Goal: Communication & Community: Answer question/provide support

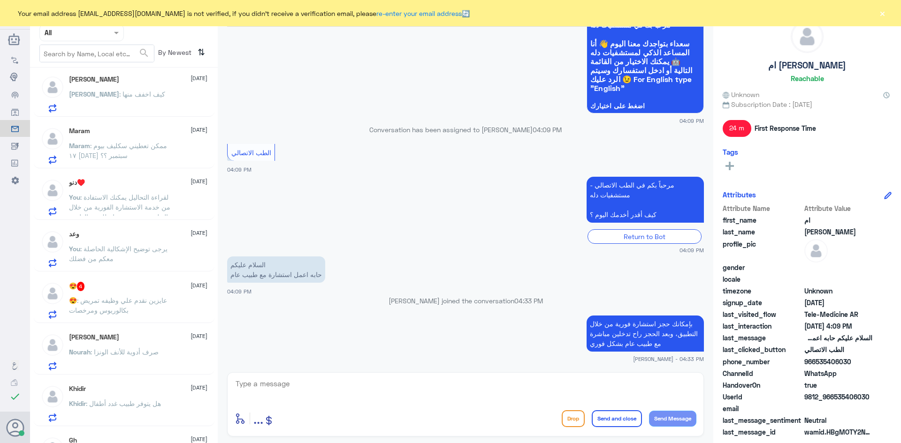
scroll to position [94, 0]
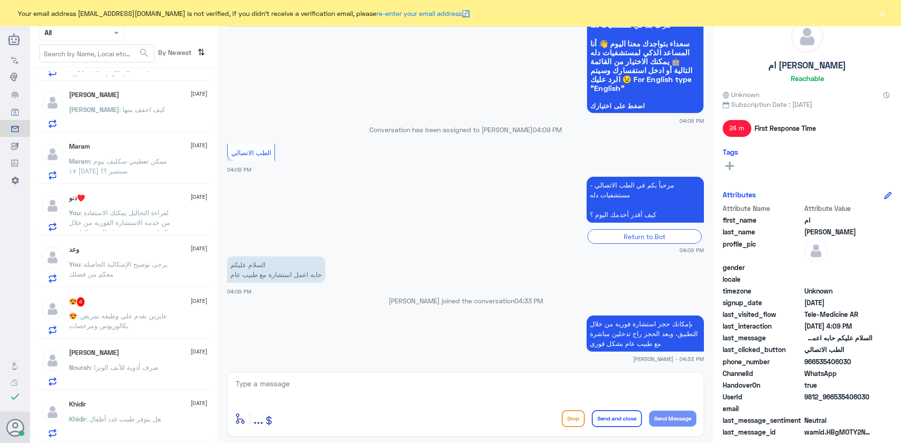
click at [174, 209] on p "You : لقراءة التحاليل يمكنك الاستفادة من خدمة الاستشارة الفورية من خلال التطبيق…" at bounding box center [122, 219] width 106 height 23
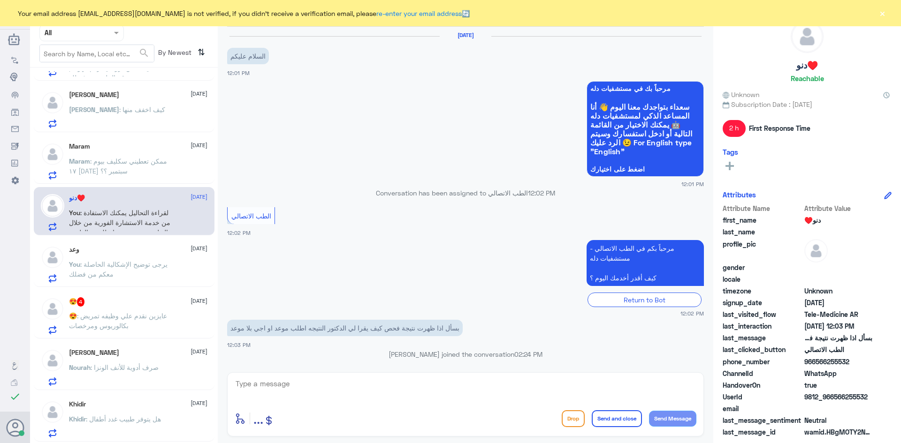
scroll to position [93, 0]
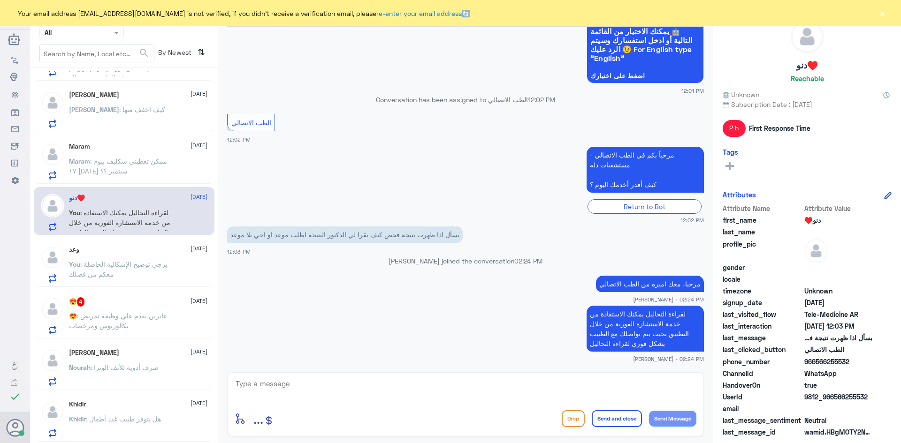
click at [163, 314] on span ": عايزين نقدم علي وظيفه تمريض بكالوريوس ومرخصات" at bounding box center [118, 321] width 98 height 18
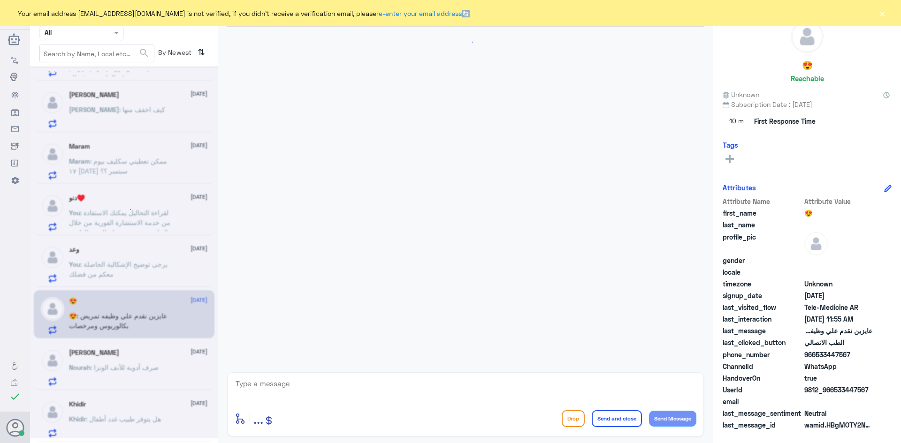
scroll to position [145, 0]
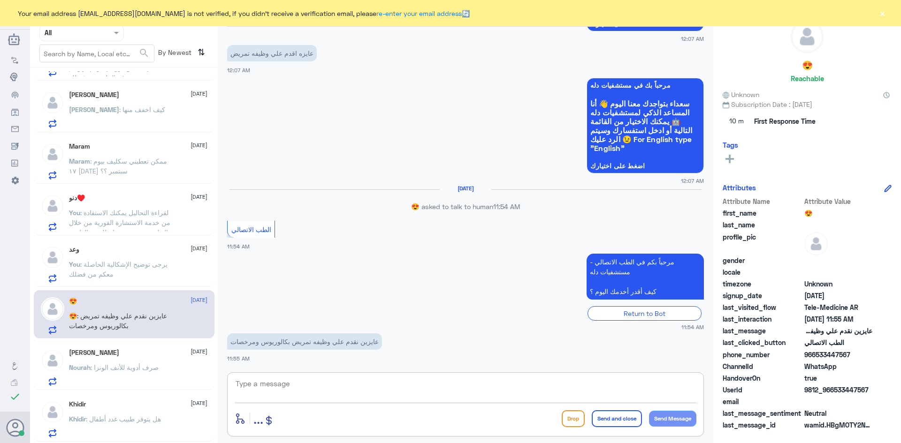
click at [391, 384] on textarea at bounding box center [466, 389] width 462 height 23
click at [113, 370] on span ": صرف أدوية للأنف الونزا" at bounding box center [125, 368] width 68 height 8
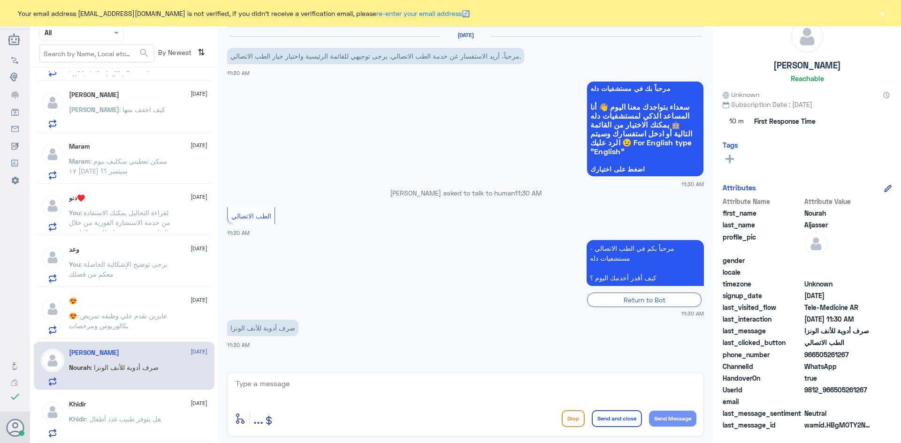
click at [298, 389] on textarea at bounding box center [466, 389] width 462 height 23
paste textarea "مرحبا معك [PERSON_NAME] من الطب الاتصالي"
type textarea "مرحبا معك [PERSON_NAME] من الطب الاتصالي"
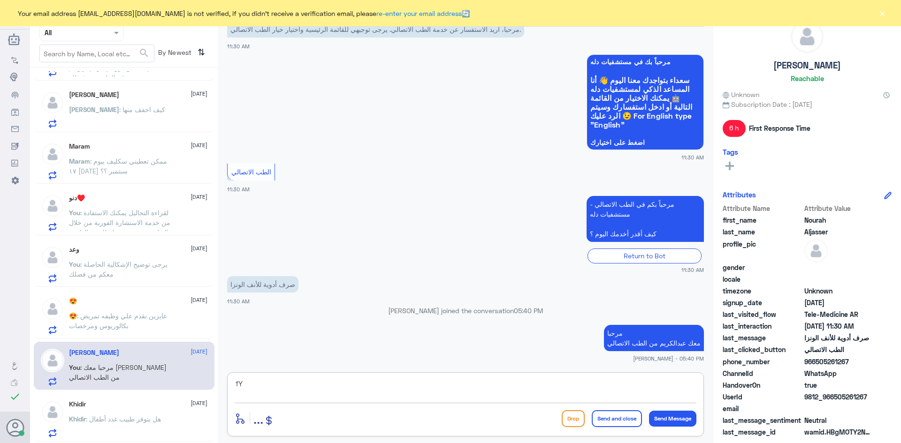
type textarea "f"
type textarea "بإمكانك استخدام الاستشارة الفورية عن طريق التطبيق ليتمكن الطبيب من صرف الدواء ا…"
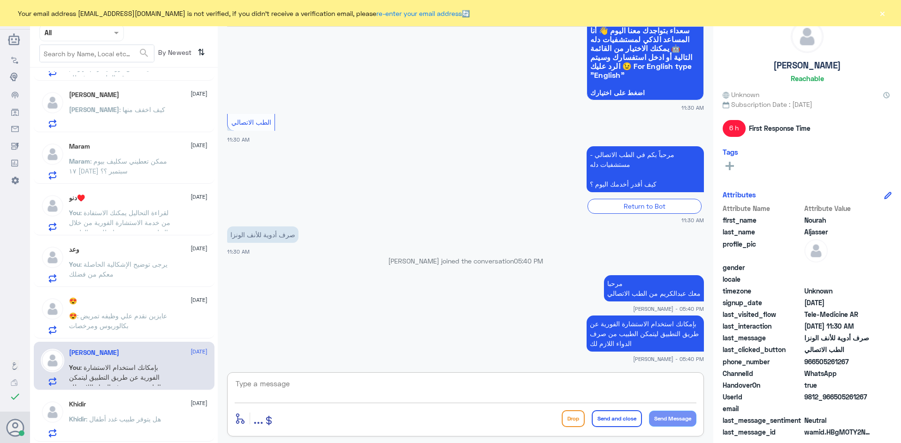
scroll to position [128, 0]
